Goal: Find specific page/section: Find specific page/section

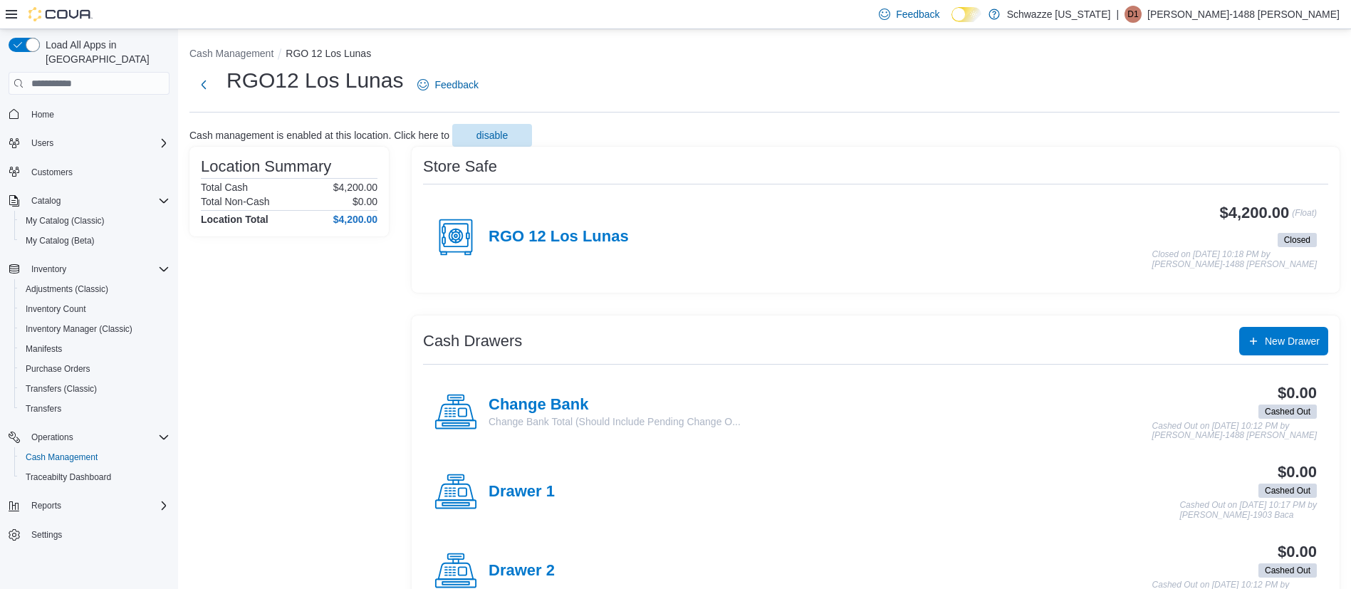
click at [253, 66] on h1 "RGO12 Los Lunas" at bounding box center [314, 80] width 177 height 28
click at [249, 46] on li "Cash Management" at bounding box center [237, 53] width 96 height 14
click at [247, 55] on button "Cash Management" at bounding box center [231, 53] width 84 height 11
